Goal: Task Accomplishment & Management: Use online tool/utility

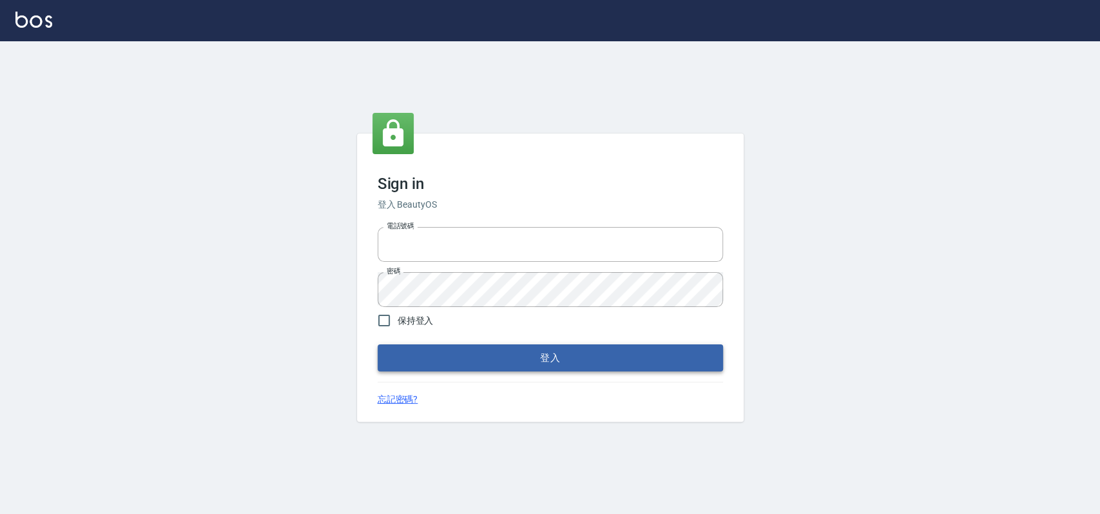
type input "033323173"
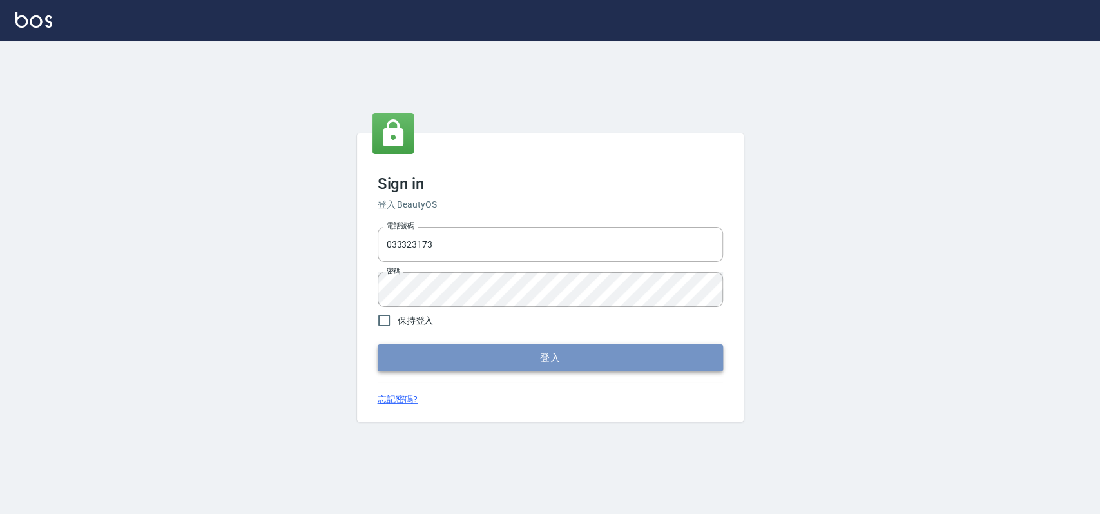
click at [421, 355] on button "登入" at bounding box center [550, 357] width 345 height 27
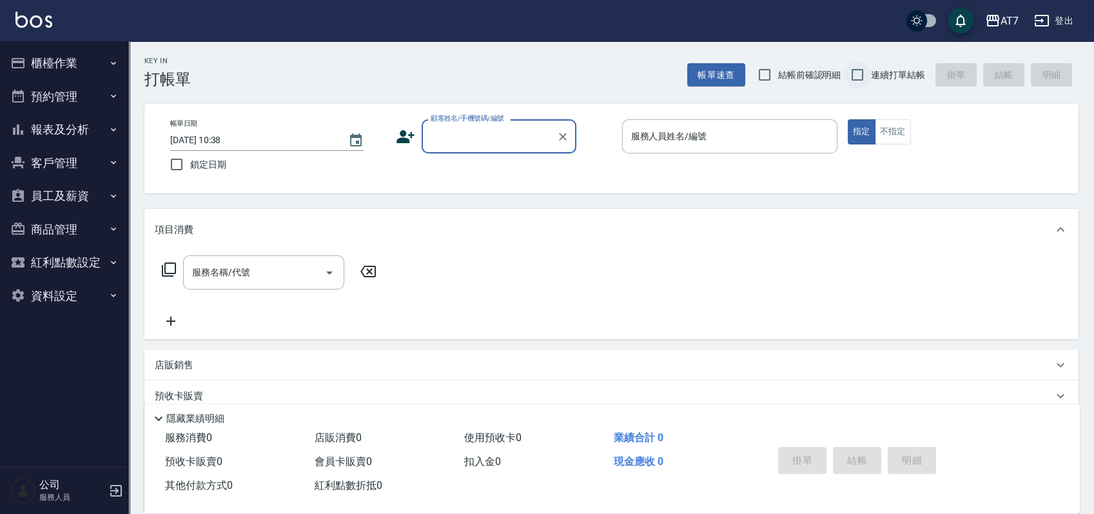
click at [858, 76] on input "連續打單結帳" at bounding box center [857, 74] width 27 height 27
checkbox input "true"
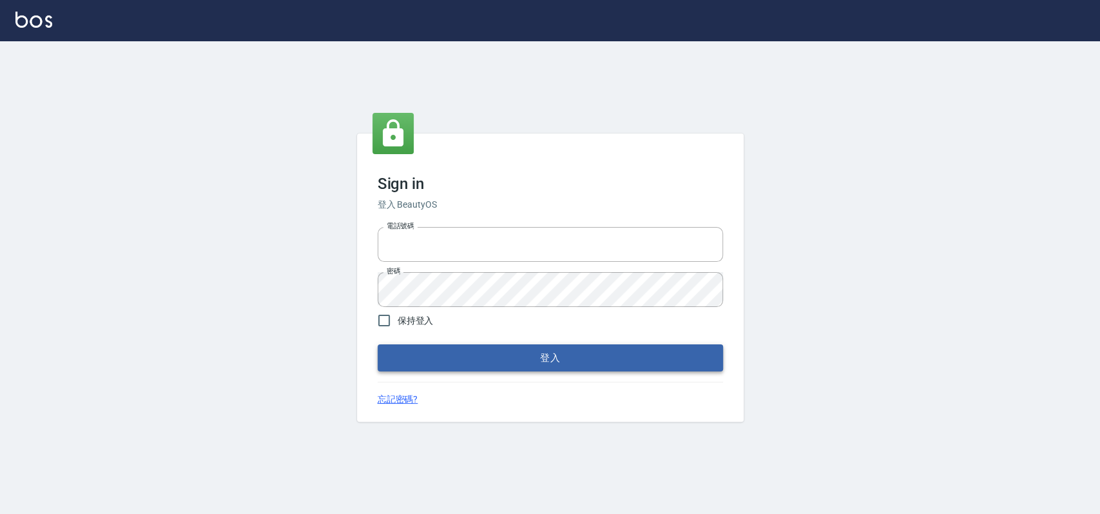
type input "033323173"
click at [518, 362] on button "登入" at bounding box center [550, 357] width 345 height 27
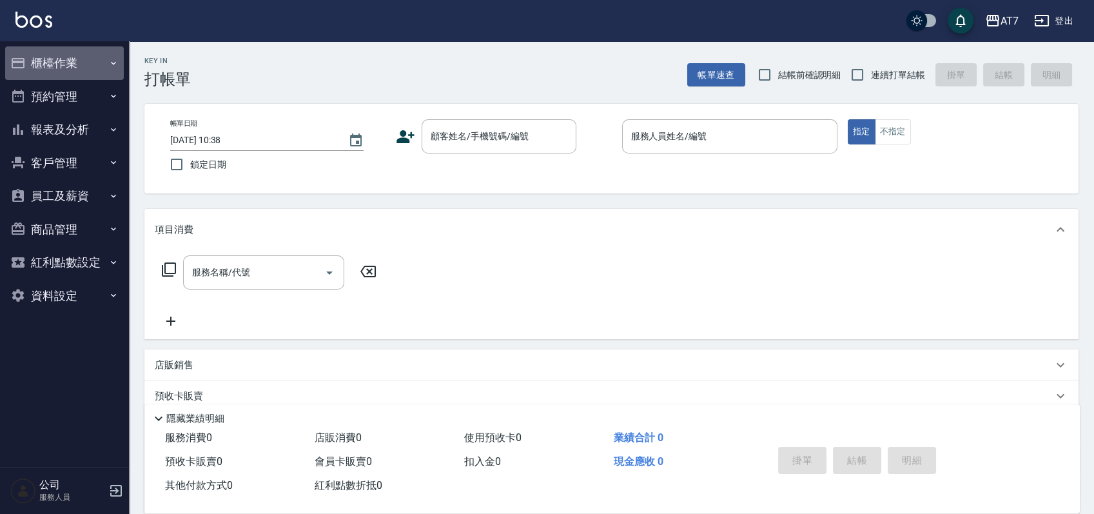
click at [50, 60] on button "櫃檯作業" at bounding box center [64, 63] width 119 height 34
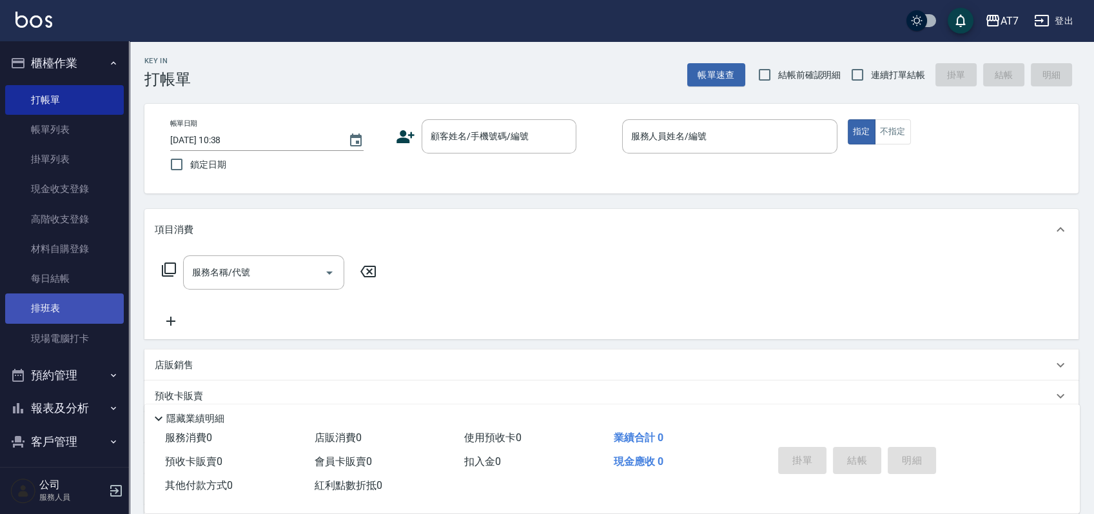
click at [79, 307] on link "排班表" at bounding box center [64, 308] width 119 height 30
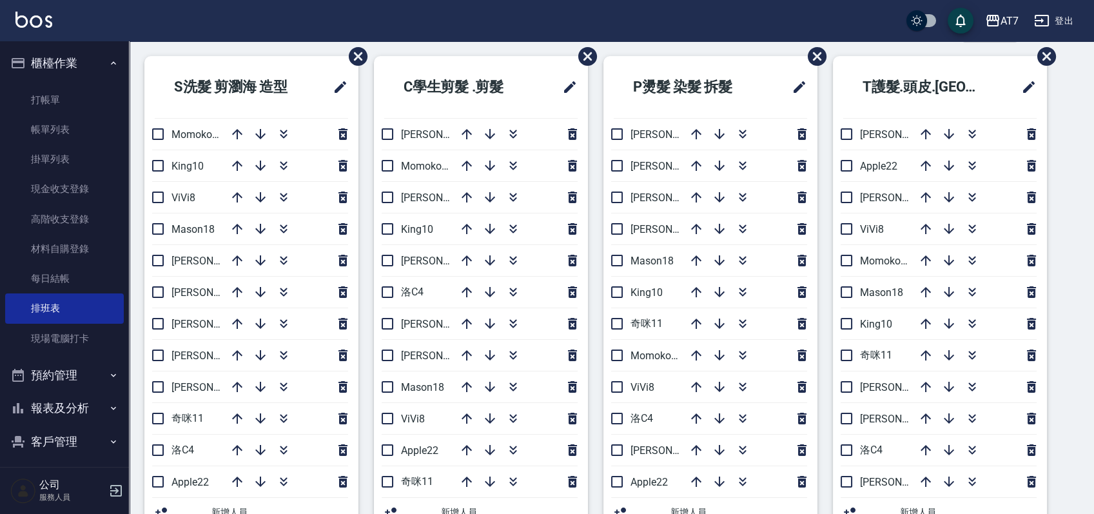
scroll to position [86, 0]
